Goal: Information Seeking & Learning: Learn about a topic

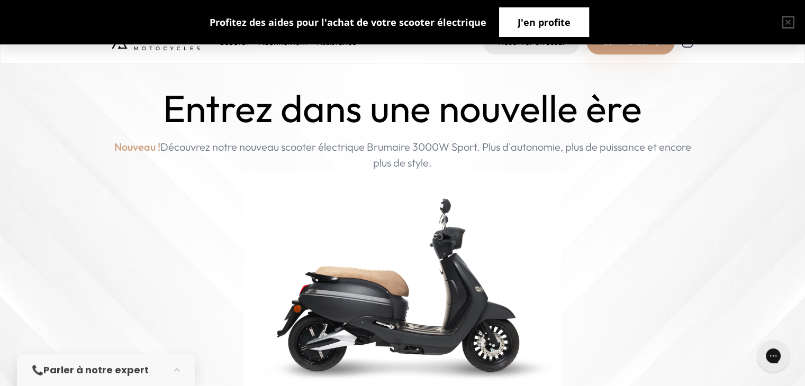
click at [522, 23] on span "J'en profite" at bounding box center [543, 22] width 53 height 15
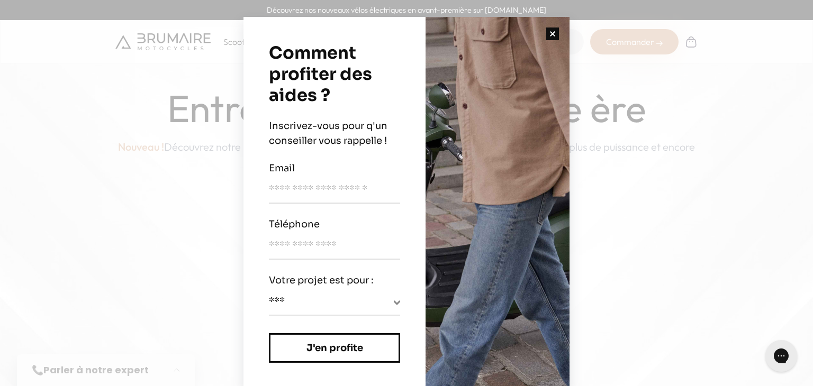
click at [550, 34] on button "button" at bounding box center [552, 34] width 34 height 34
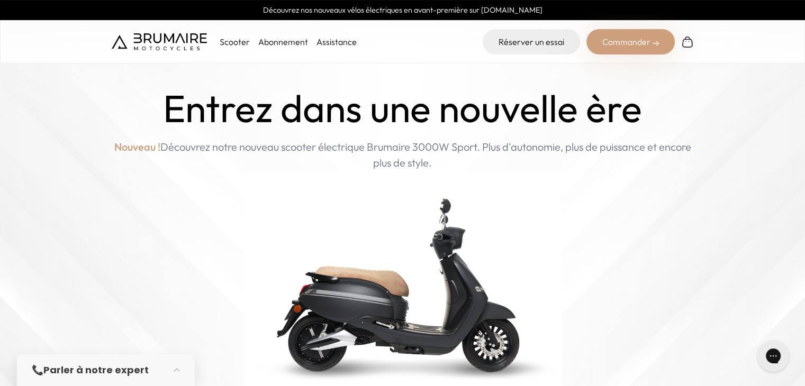
click at [229, 48] on div "Scooter Abonnement Assistance" at bounding box center [234, 41] width 245 height 25
click at [233, 41] on p "Scooter" at bounding box center [235, 41] width 30 height 13
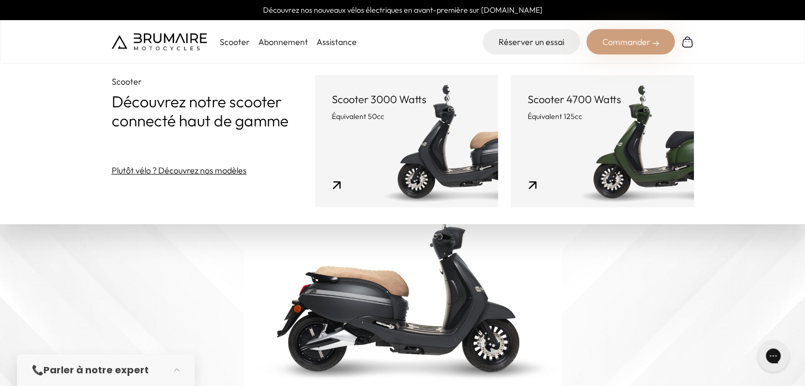
click at [456, 140] on link "Scooter 3000 Watts Équivalent 50cc" at bounding box center [406, 141] width 183 height 132
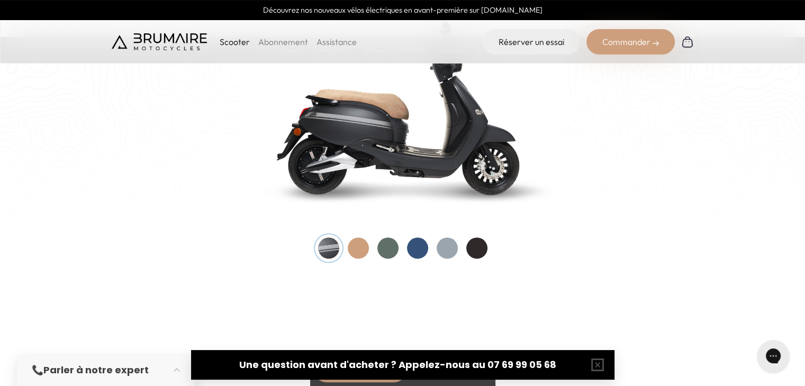
scroll to position [1111, 0]
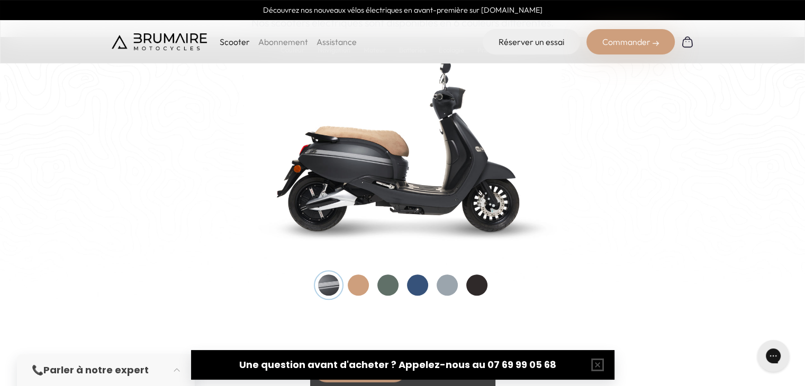
click at [359, 285] on div at bounding box center [358, 285] width 21 height 21
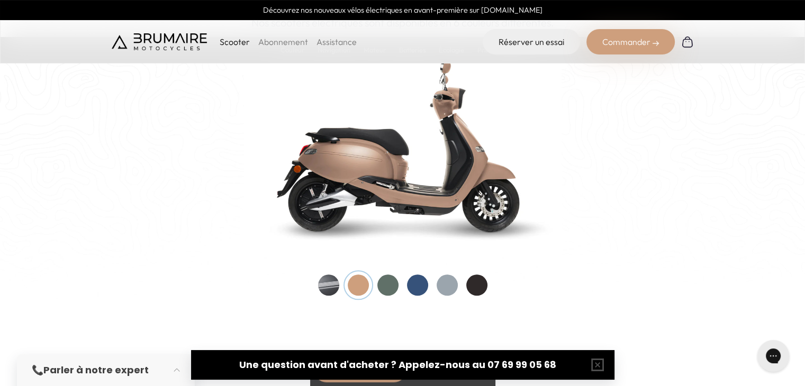
click at [385, 286] on div at bounding box center [387, 285] width 21 height 21
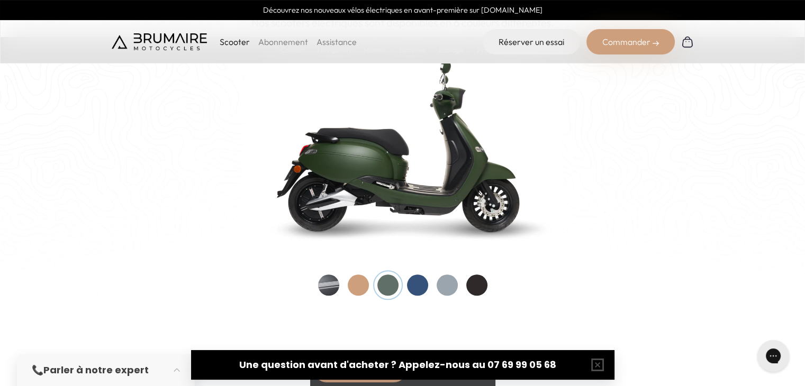
click at [411, 281] on div at bounding box center [417, 285] width 21 height 21
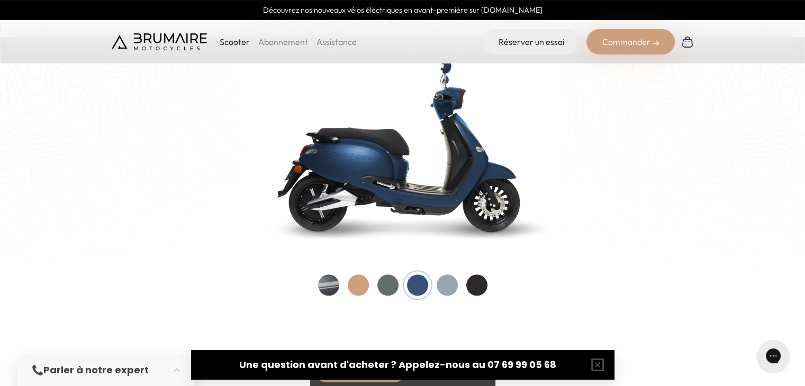
click at [438, 280] on div at bounding box center [447, 285] width 21 height 21
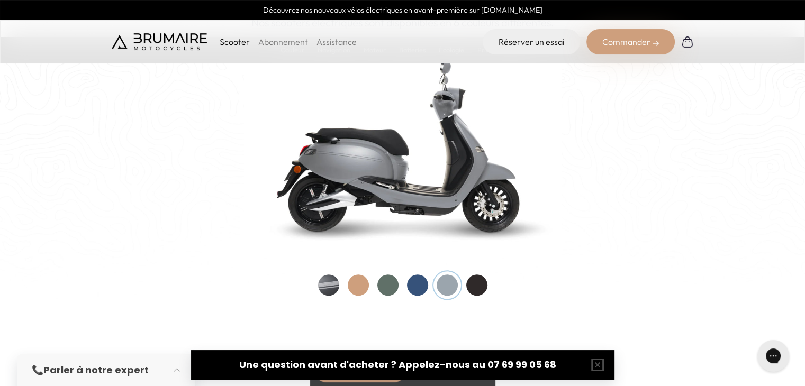
click at [478, 282] on div at bounding box center [476, 285] width 21 height 21
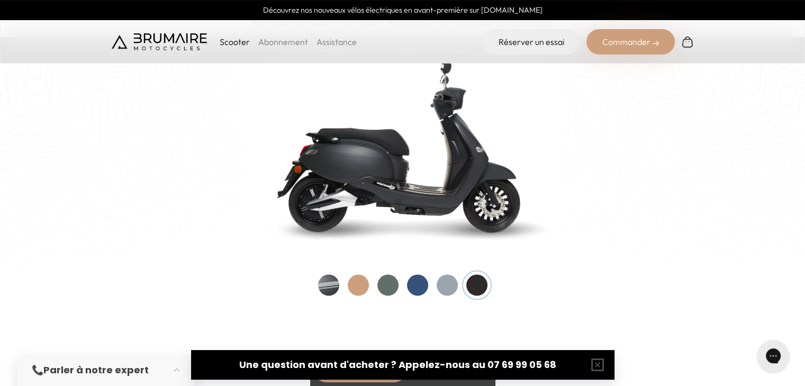
click at [339, 284] on div at bounding box center [328, 285] width 21 height 21
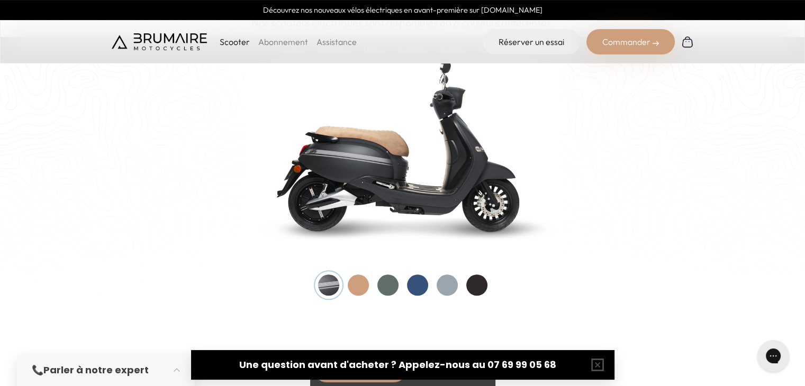
click at [472, 284] on div at bounding box center [476, 285] width 21 height 21
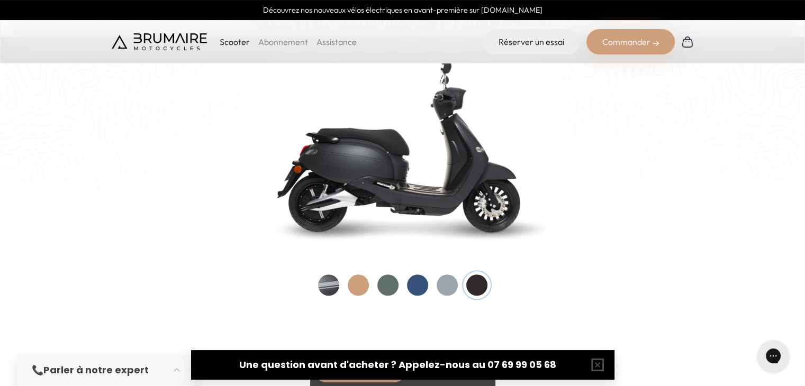
click at [336, 286] on div at bounding box center [328, 285] width 21 height 21
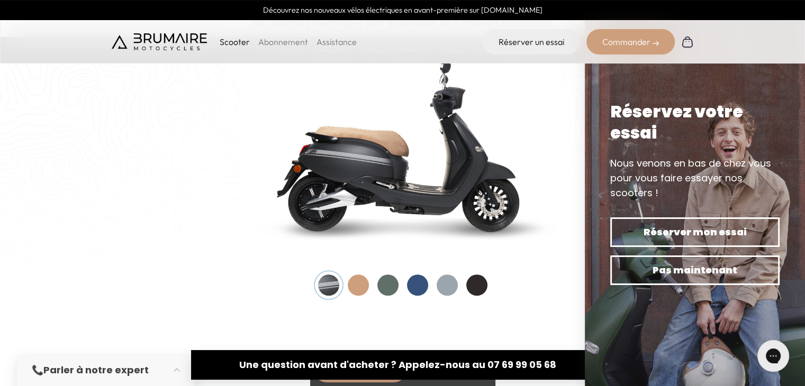
click at [359, 284] on div at bounding box center [358, 285] width 21 height 21
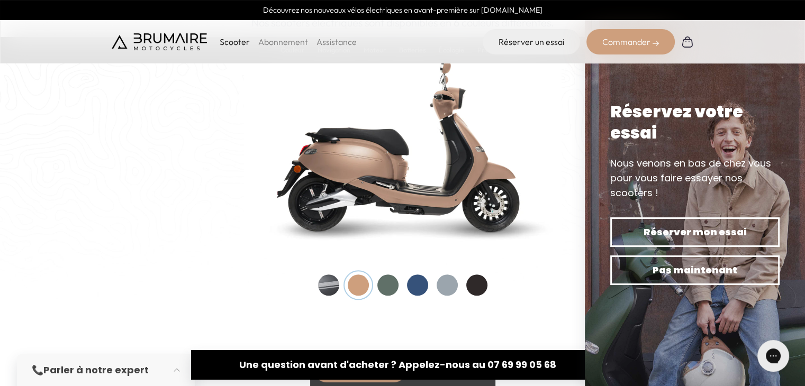
click at [332, 285] on div at bounding box center [328, 285] width 21 height 21
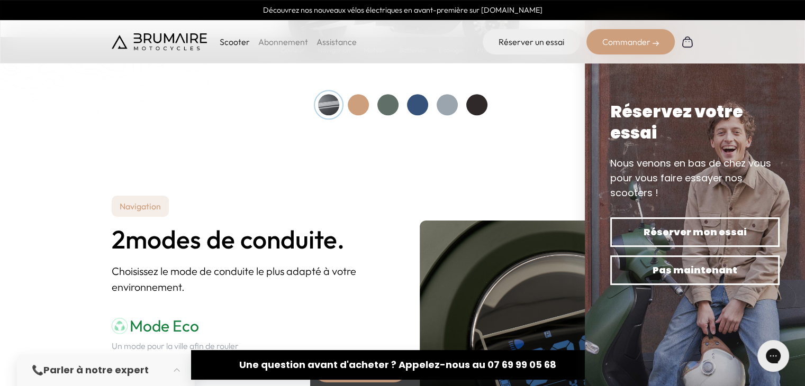
scroll to position [1323, 0]
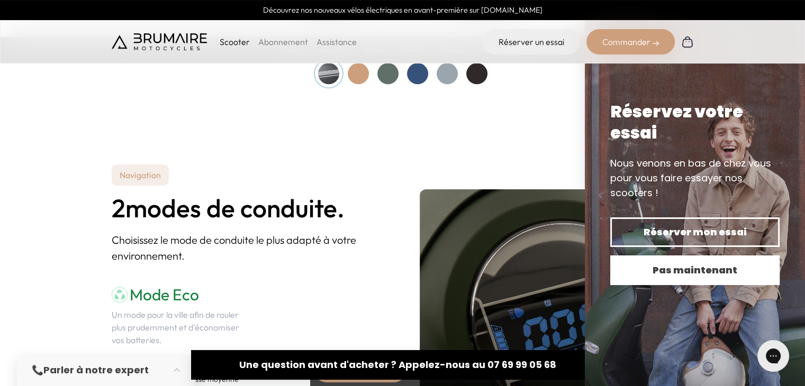
click at [686, 267] on span "Pas maintenant" at bounding box center [695, 270] width 132 height 15
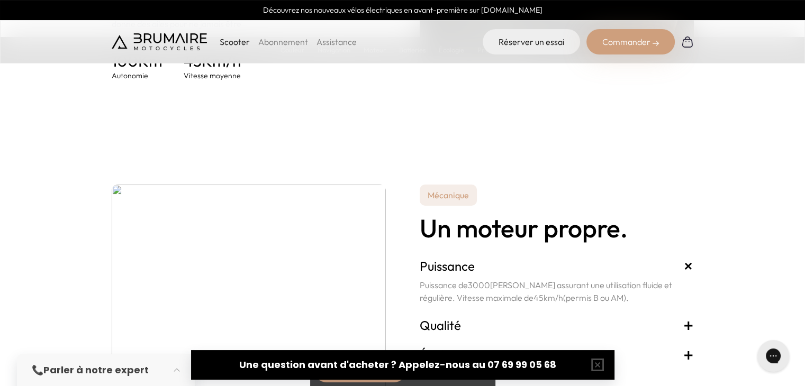
scroll to position [1852, 0]
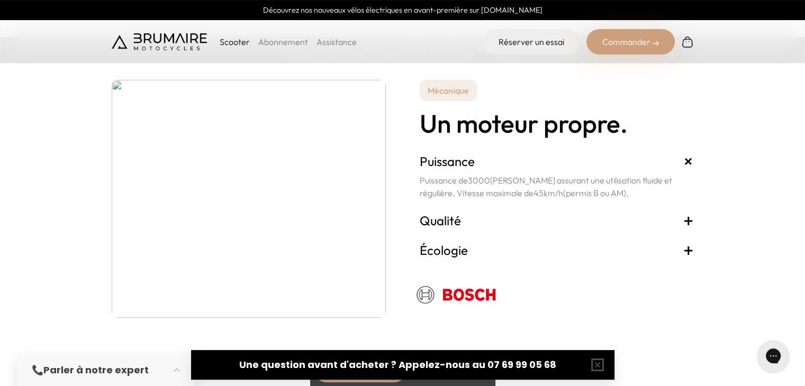
click at [563, 191] on span "(permis B ou AM)" at bounding box center [594, 192] width 63 height 11
click at [688, 220] on span "+" at bounding box center [688, 220] width 11 height 17
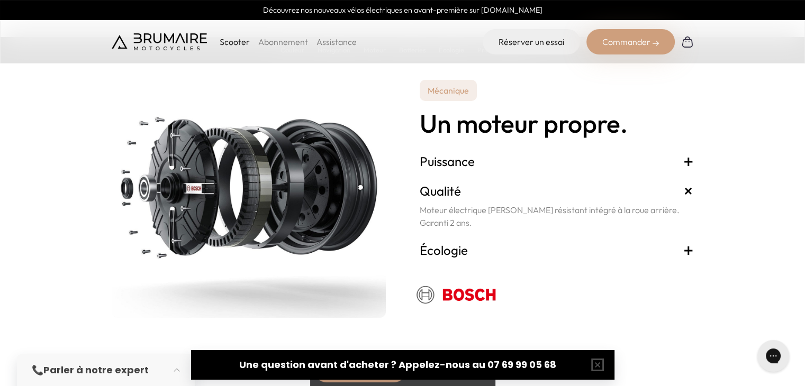
click at [688, 250] on span "+" at bounding box center [688, 249] width 11 height 17
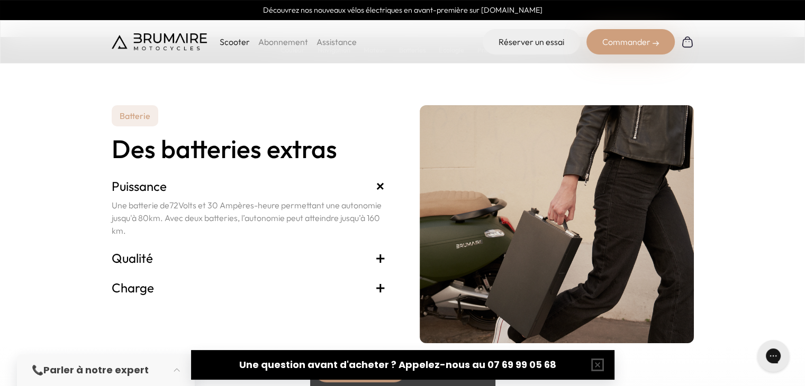
scroll to position [2169, 0]
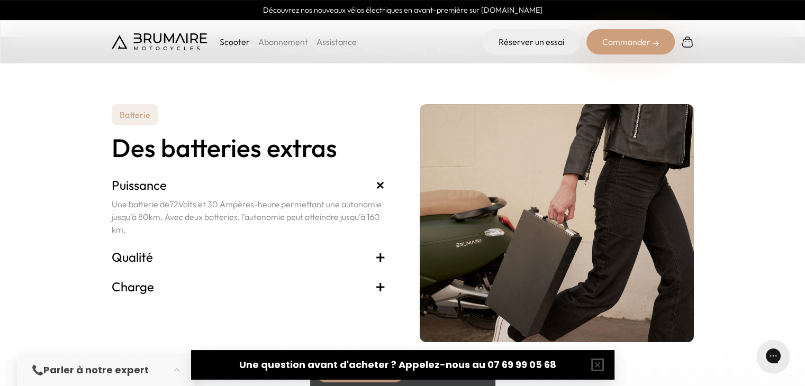
click at [380, 259] on span "+" at bounding box center [380, 257] width 11 height 17
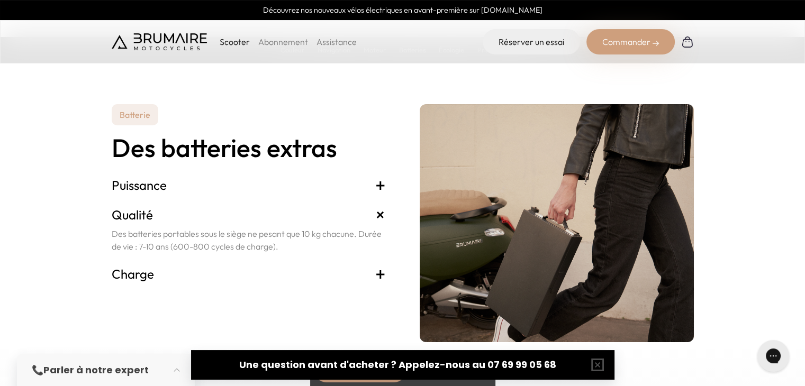
click at [381, 275] on span "+" at bounding box center [380, 274] width 11 height 17
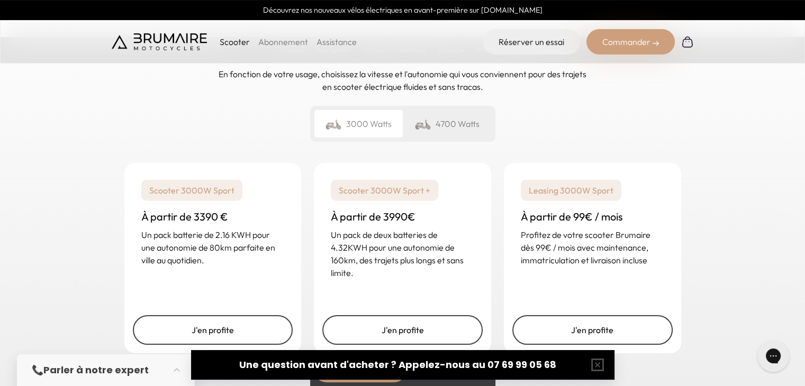
scroll to position [2593, 0]
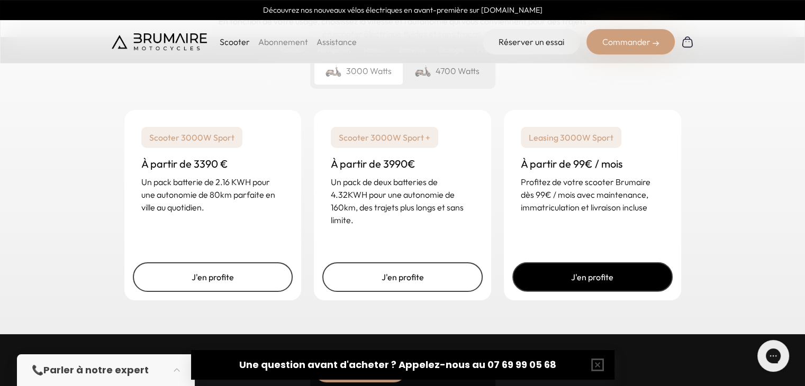
click at [601, 275] on link "J'en profite" at bounding box center [592, 277] width 160 height 30
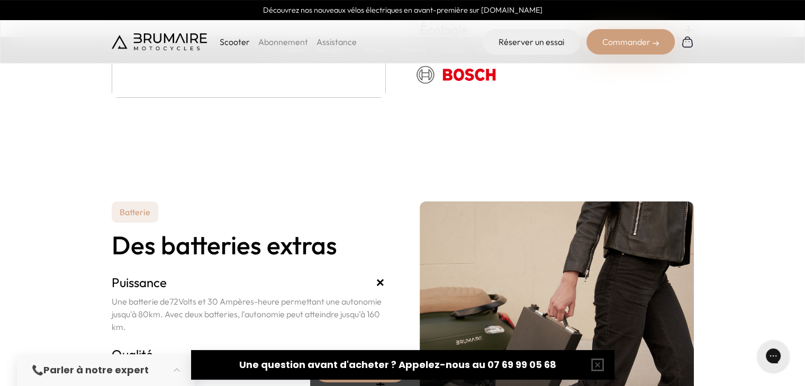
scroll to position [2011, 0]
